Goal: Transaction & Acquisition: Book appointment/travel/reservation

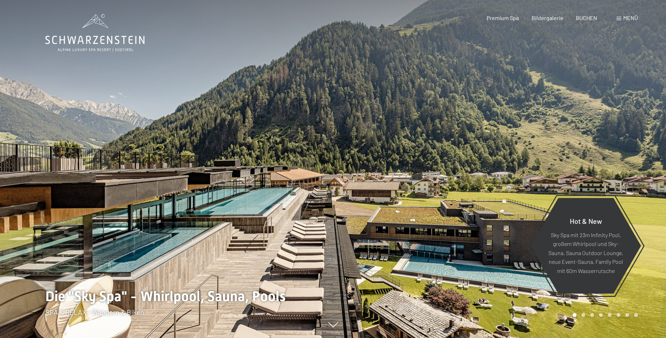
click at [618, 17] on span at bounding box center [618, 19] width 5 height 4
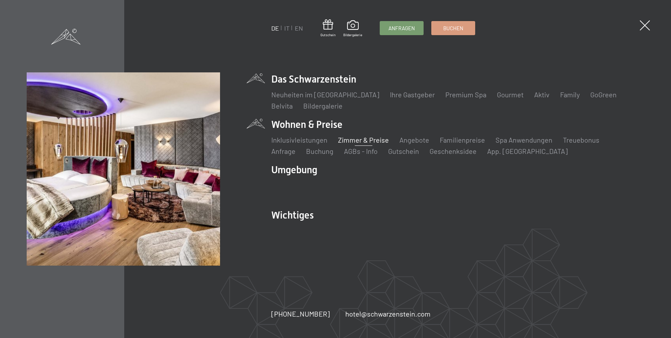
click at [340, 138] on link "Zimmer & Preise" at bounding box center [363, 139] width 51 height 8
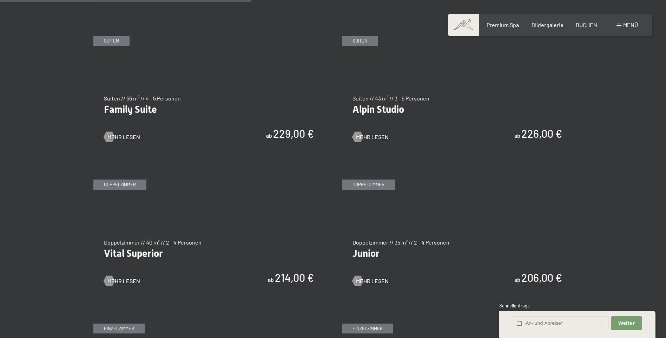
scroll to position [842, 0]
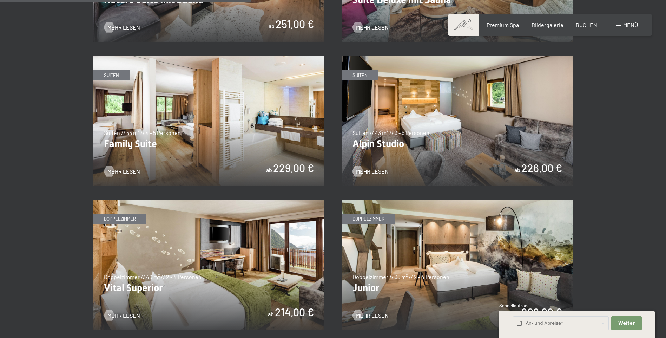
click at [232, 148] on img at bounding box center [208, 121] width 231 height 130
click at [469, 126] on img at bounding box center [457, 121] width 231 height 130
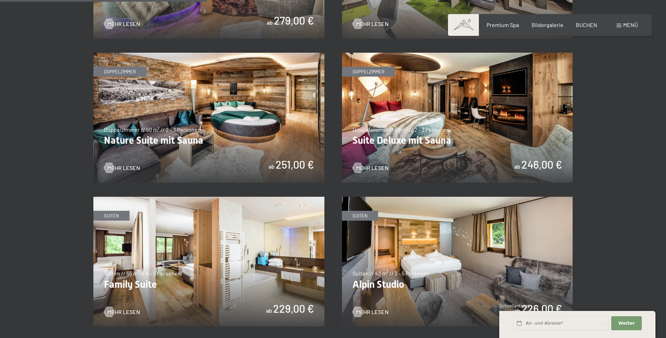
scroll to position [667, 0]
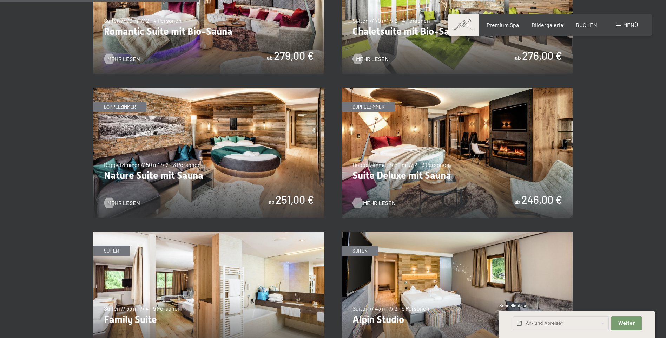
click at [358, 201] on div at bounding box center [357, 203] width 6 height 11
click at [580, 25] on span "BUCHEN" at bounding box center [585, 23] width 21 height 7
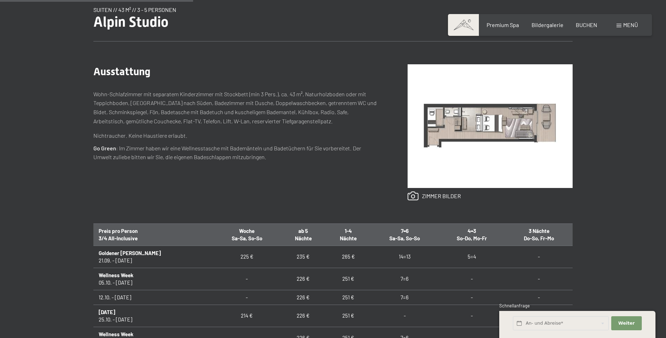
scroll to position [246, 0]
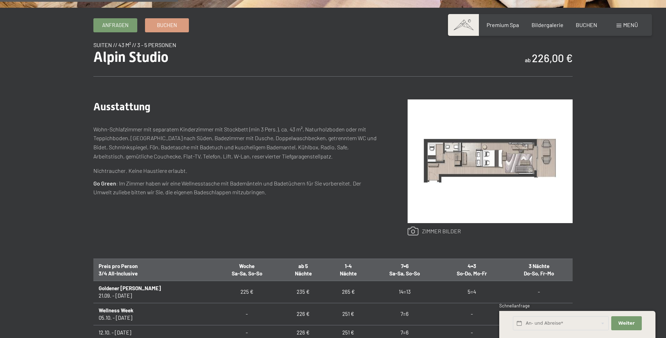
click at [446, 231] on link at bounding box center [433, 230] width 53 height 9
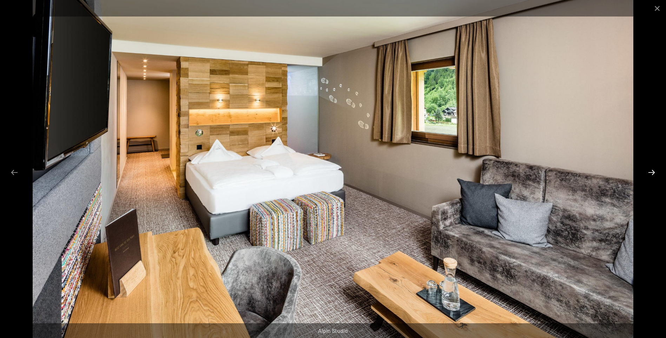
click at [649, 172] on button "Next slide" at bounding box center [651, 172] width 15 height 14
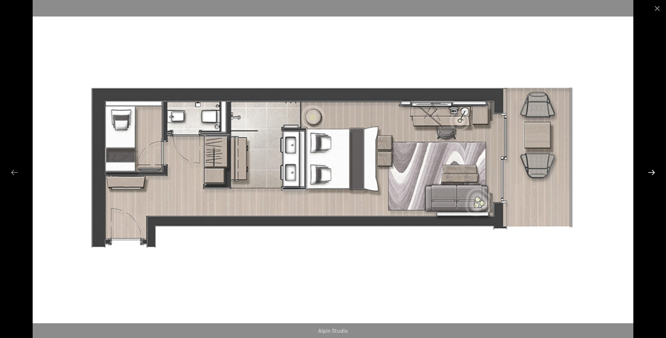
click at [649, 172] on button "Next slide" at bounding box center [651, 172] width 15 height 14
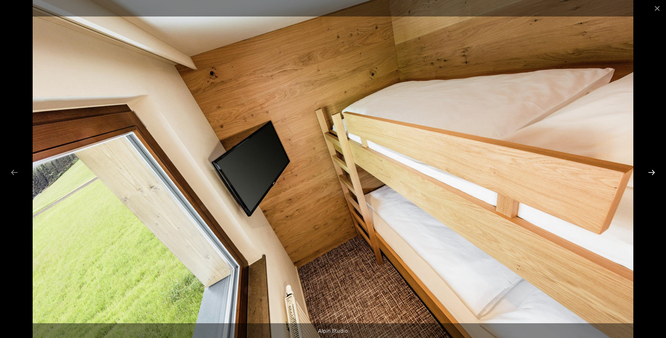
click at [649, 172] on button "Next slide" at bounding box center [651, 172] width 15 height 14
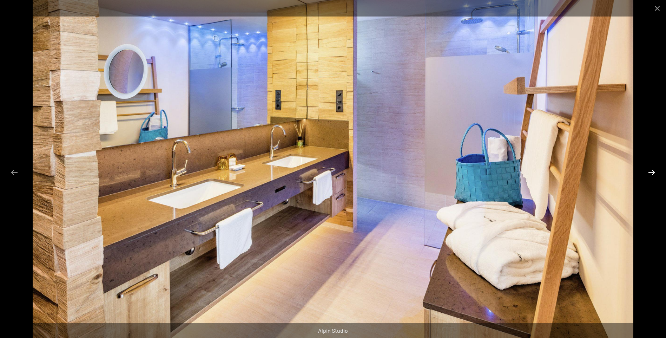
click at [649, 172] on button "Next slide" at bounding box center [651, 172] width 15 height 14
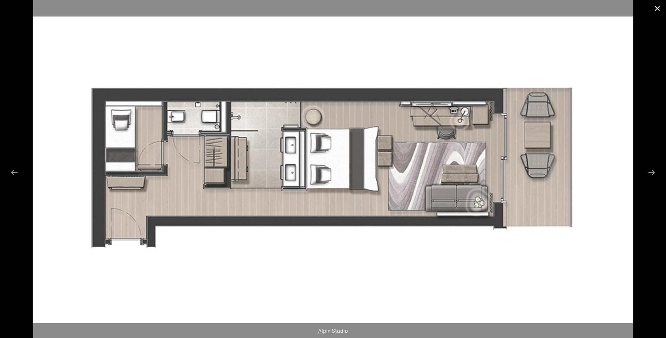
click at [653, 11] on button "Close gallery" at bounding box center [657, 8] width 18 height 16
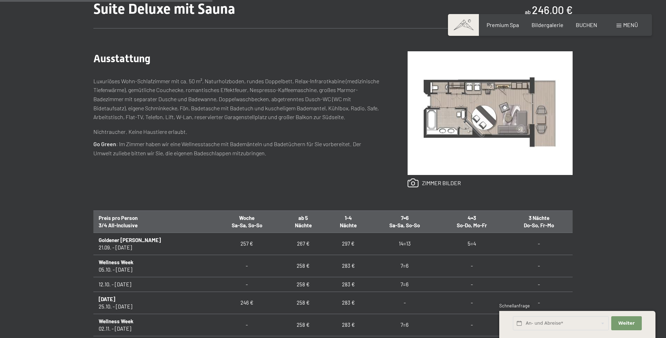
scroll to position [274, 0]
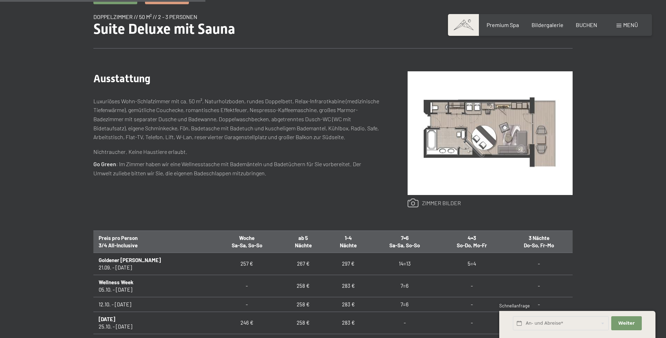
click at [449, 202] on link at bounding box center [433, 202] width 53 height 9
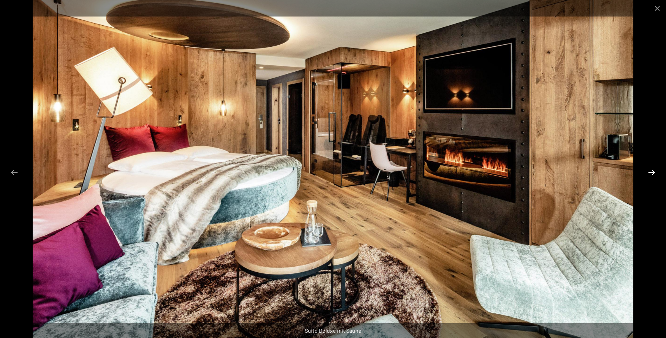
click at [649, 173] on button "Next slide" at bounding box center [651, 172] width 15 height 14
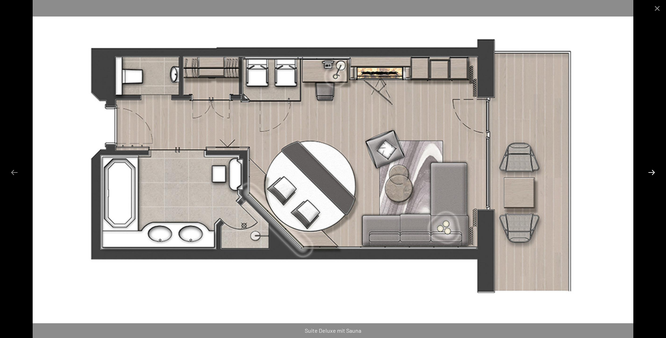
click at [647, 174] on button "Next slide" at bounding box center [651, 172] width 15 height 14
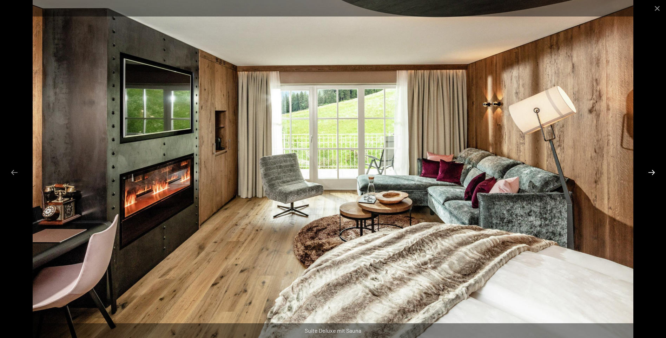
click at [649, 175] on button "Next slide" at bounding box center [651, 172] width 15 height 14
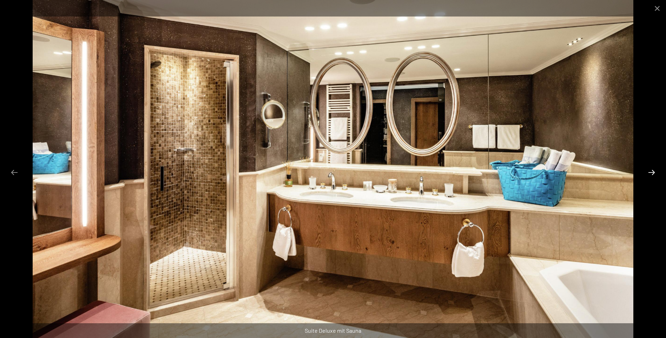
click at [649, 174] on button "Next slide" at bounding box center [651, 172] width 15 height 14
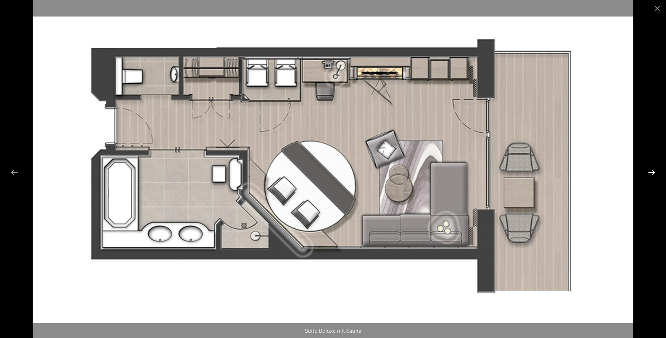
click at [649, 174] on button "Next slide" at bounding box center [651, 172] width 15 height 14
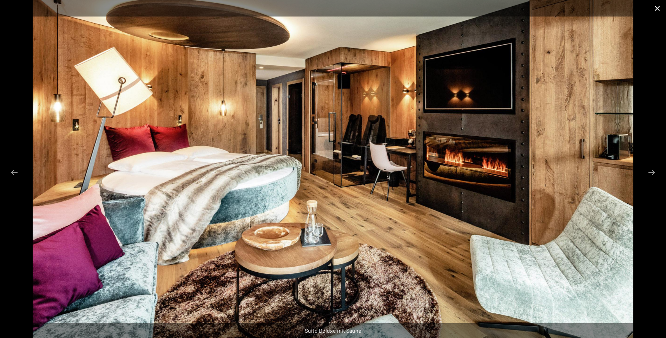
click at [658, 8] on button "Close gallery" at bounding box center [657, 8] width 18 height 16
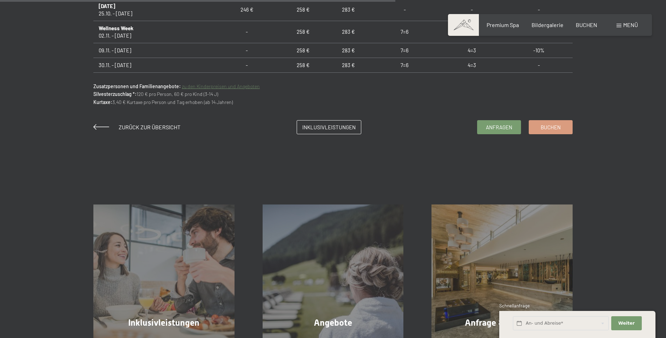
scroll to position [589, 0]
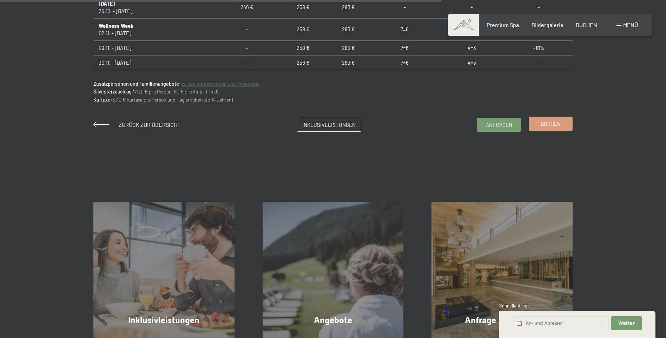
click at [542, 126] on span "Buchen" at bounding box center [550, 123] width 20 height 7
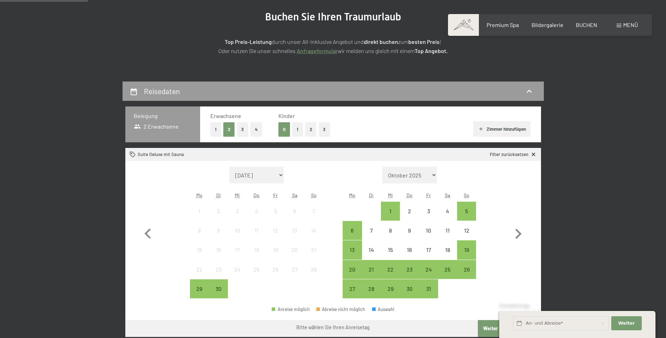
scroll to position [105, 0]
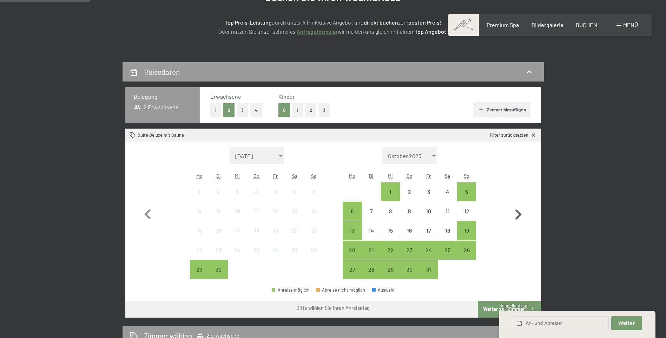
click at [518, 211] on icon "button" at bounding box center [518, 214] width 6 height 10
select select "[DATE]"
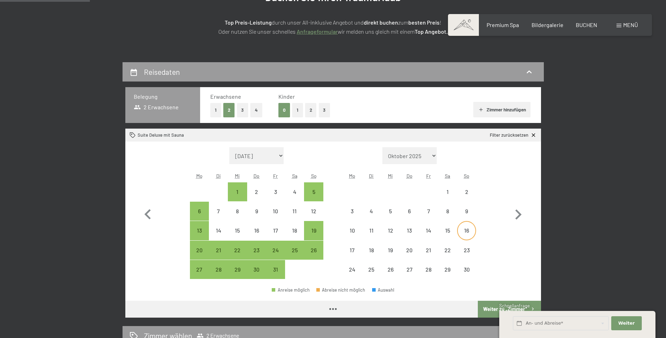
select select "[DATE]"
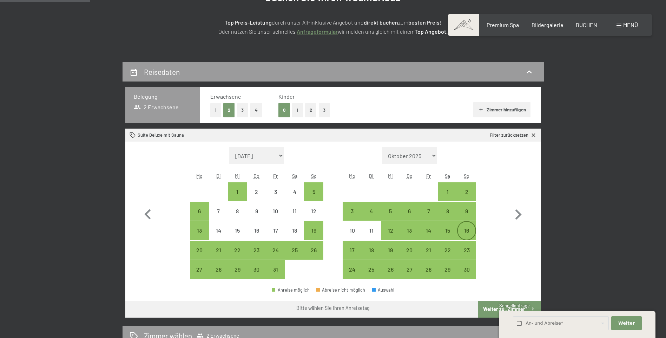
click at [467, 231] on div "16" at bounding box center [467, 236] width 18 height 18
select select "[DATE]"
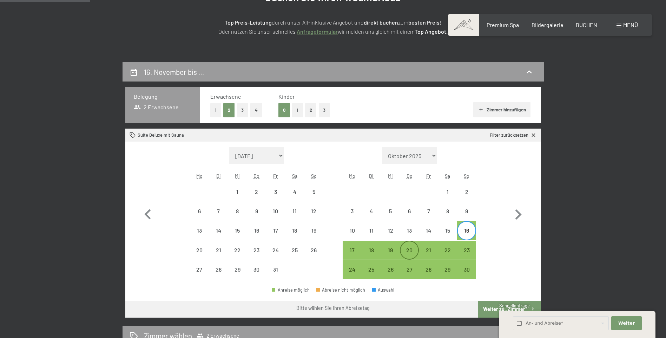
click at [408, 253] on div "20" at bounding box center [409, 256] width 18 height 18
select select "[DATE]"
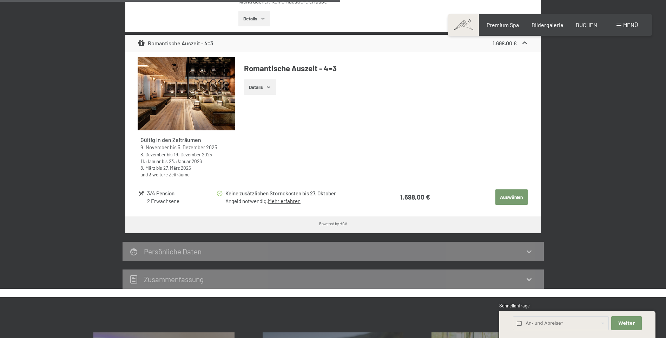
scroll to position [561, 0]
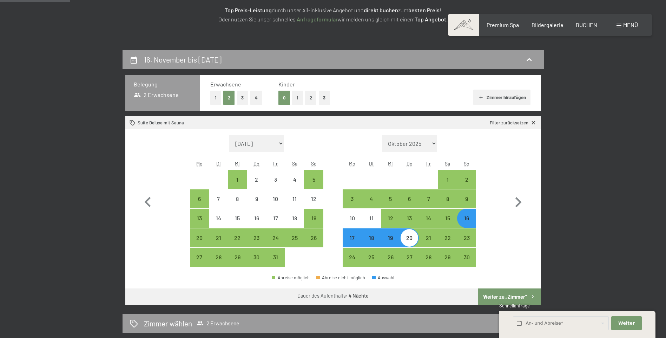
scroll to position [105, 0]
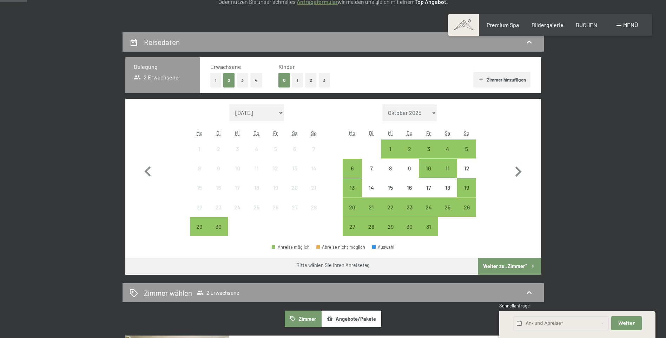
scroll to position [140, 0]
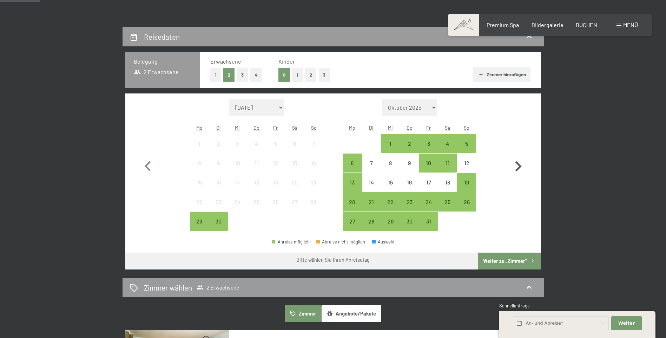
click at [518, 167] on icon "button" at bounding box center [518, 166] width 6 height 10
select select "[DATE]"
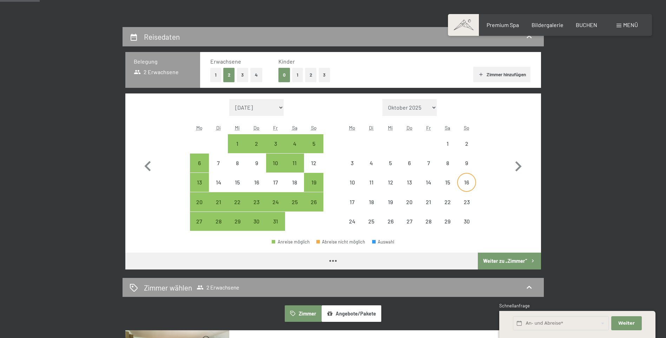
click at [460, 184] on div "16" at bounding box center [467, 188] width 18 height 18
select select "[DATE]"
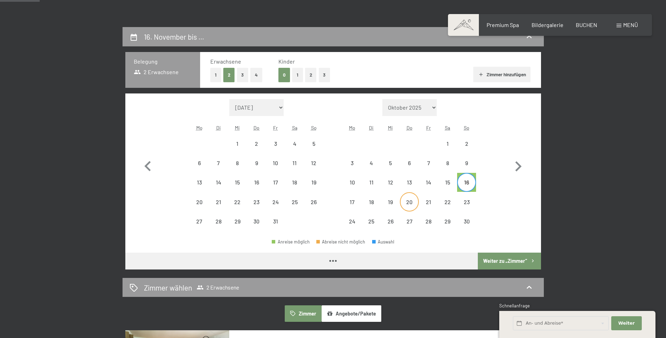
select select "[DATE]"
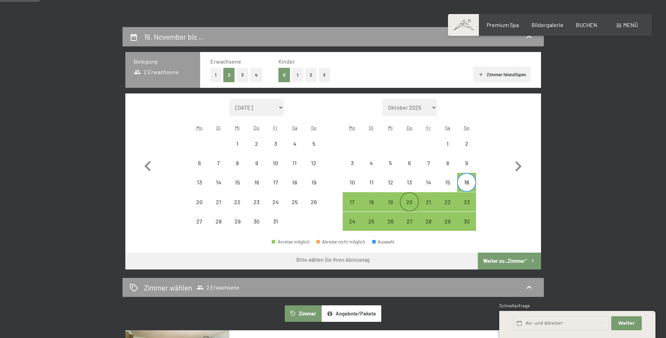
click at [408, 205] on div "20" at bounding box center [409, 208] width 18 height 18
select select "[DATE]"
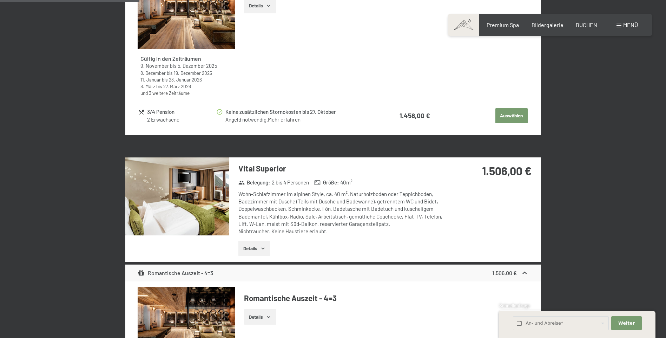
scroll to position [632, 0]
